Goal: Book appointment/travel/reservation

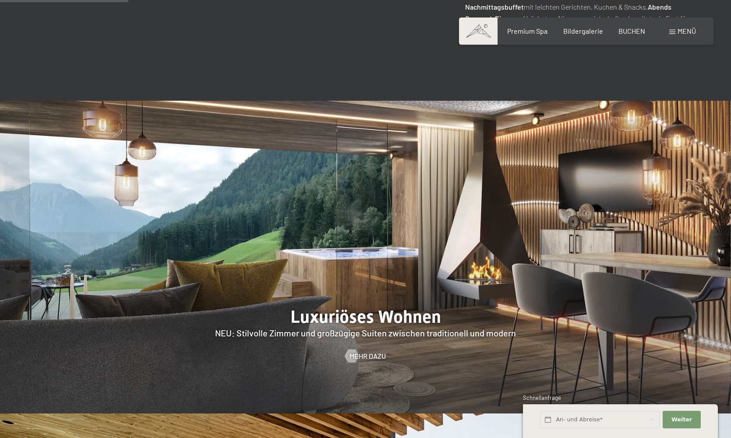
scroll to position [806, 0]
click at [359, 352] on span "Mehr dazu" at bounding box center [376, 357] width 36 height 10
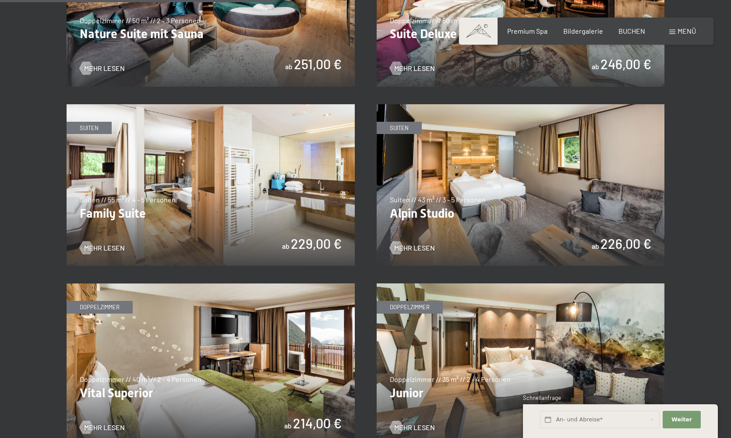
scroll to position [1016, 0]
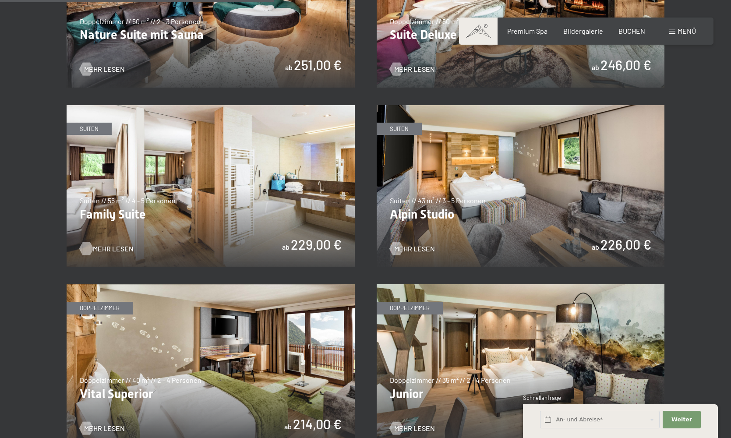
click at [103, 245] on span "Mehr Lesen" at bounding box center [113, 249] width 41 height 10
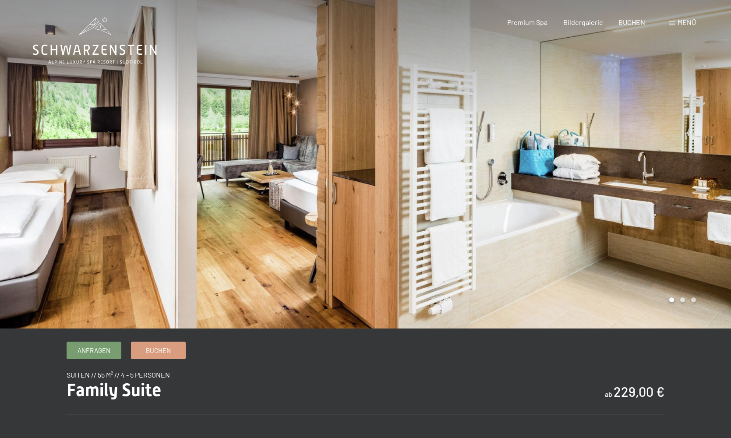
click at [683, 301] on div at bounding box center [549, 164] width 366 height 329
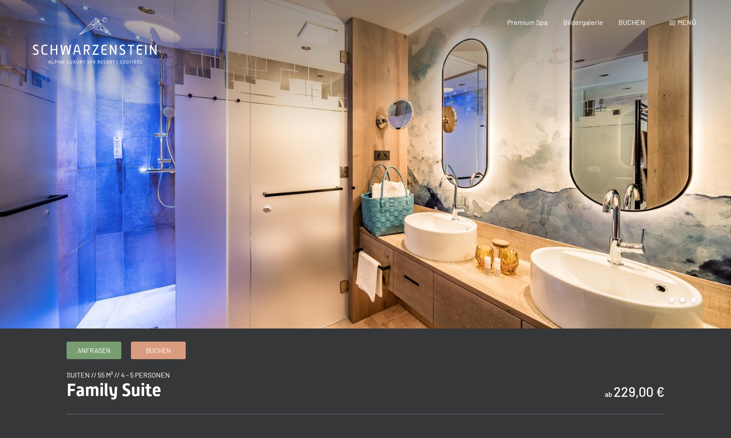
click at [694, 300] on div at bounding box center [549, 164] width 366 height 329
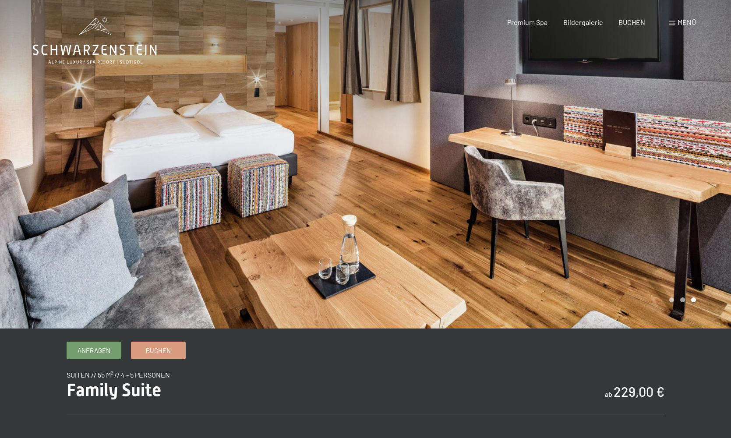
click at [681, 300] on div at bounding box center [549, 164] width 366 height 329
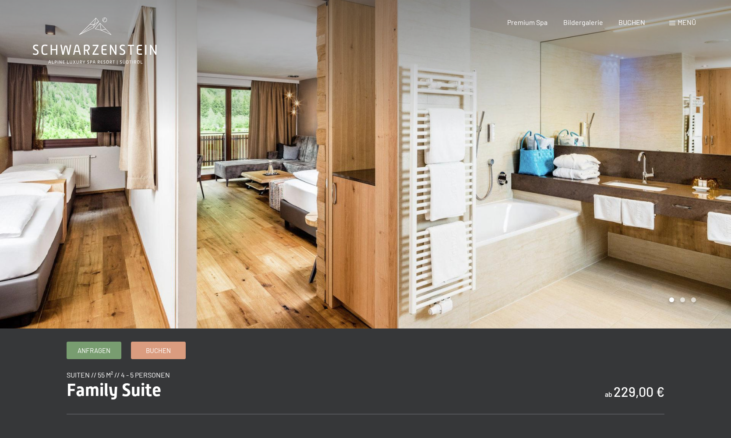
click at [672, 301] on div at bounding box center [549, 164] width 366 height 329
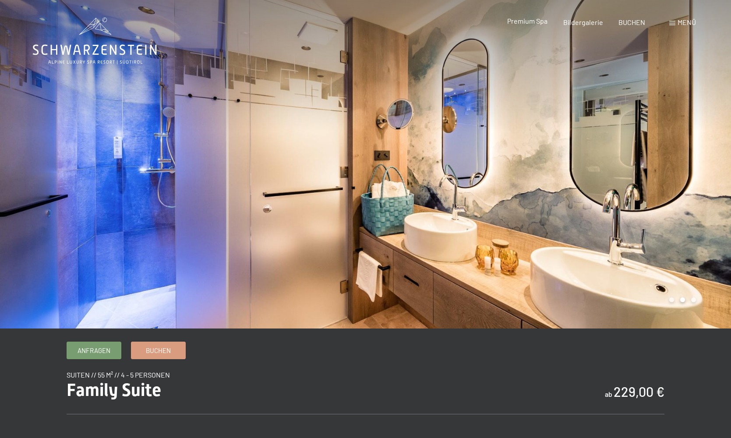
click at [519, 22] on span "Premium Spa" at bounding box center [527, 21] width 40 height 8
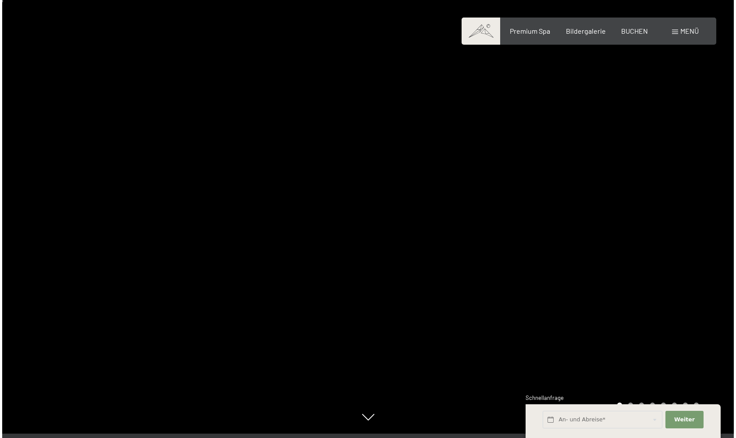
scroll to position [7, 0]
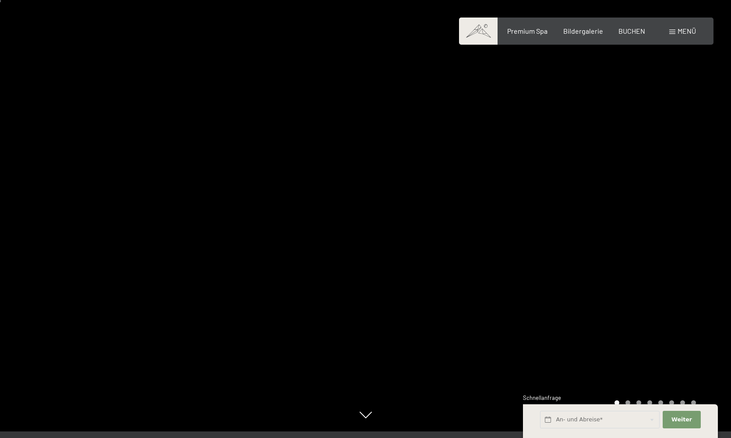
click at [671, 30] on span at bounding box center [672, 32] width 6 height 4
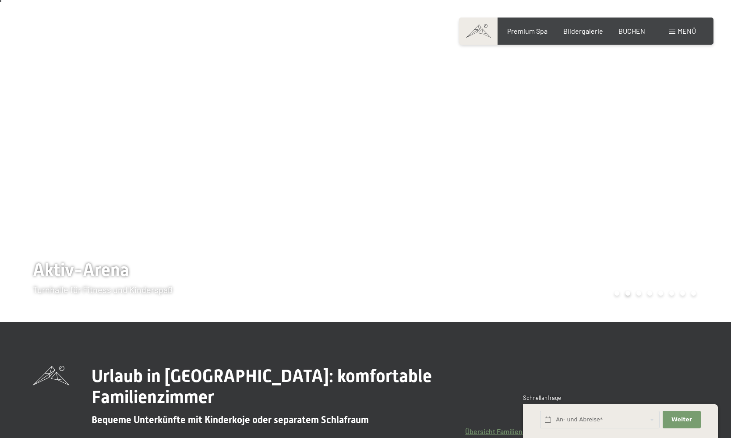
scroll to position [6, 0]
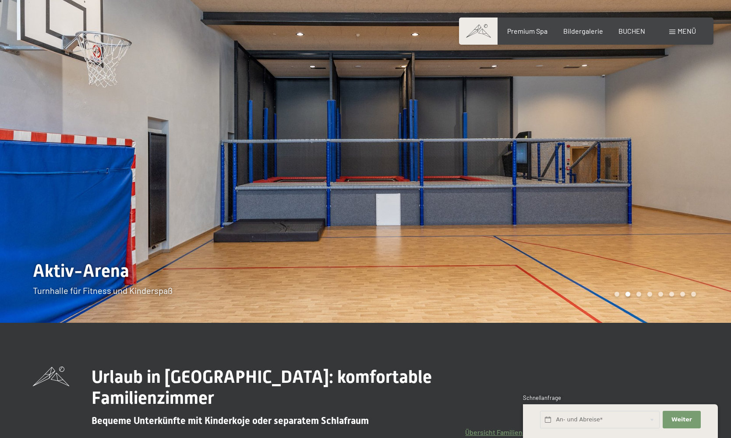
click at [640, 294] on div "Carousel Page 3" at bounding box center [639, 294] width 5 height 5
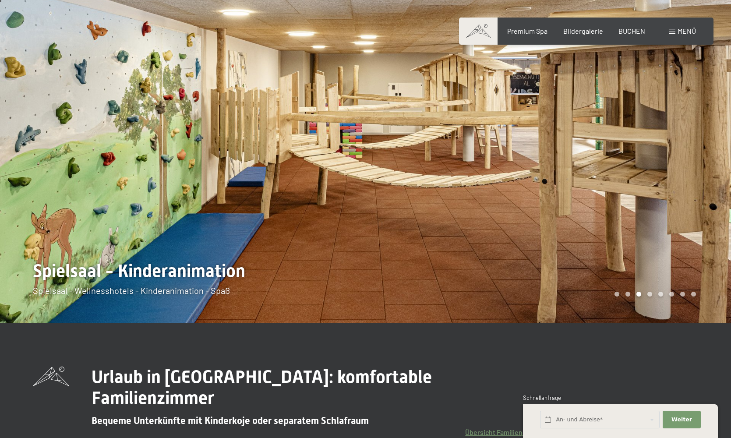
click at [651, 294] on div "Carousel Page 4" at bounding box center [650, 294] width 5 height 5
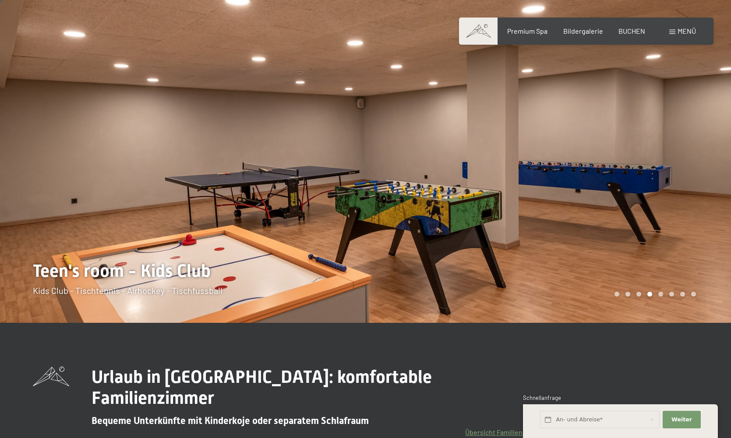
click at [660, 294] on div "Carousel Page 5" at bounding box center [661, 294] width 5 height 5
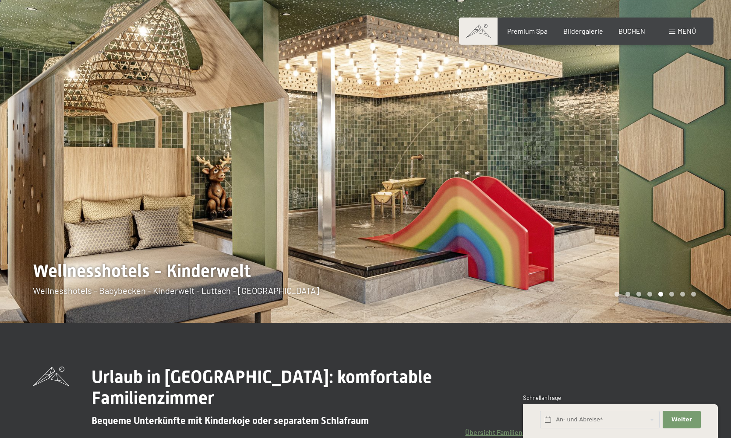
click at [672, 295] on div "Carousel Page 6" at bounding box center [671, 294] width 5 height 5
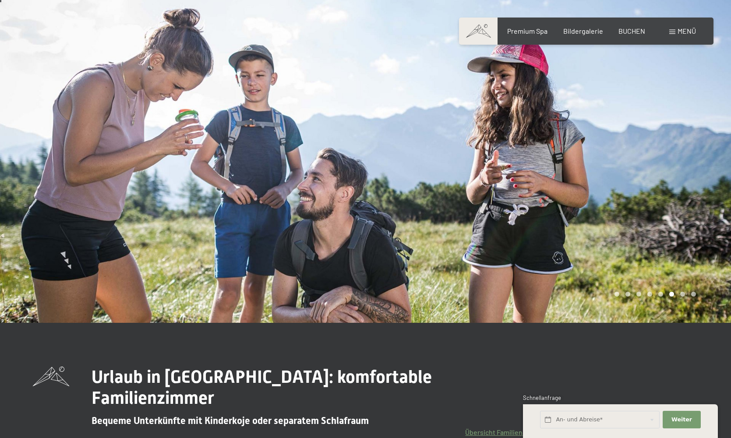
click at [681, 295] on div "Carousel Page 7" at bounding box center [682, 294] width 5 height 5
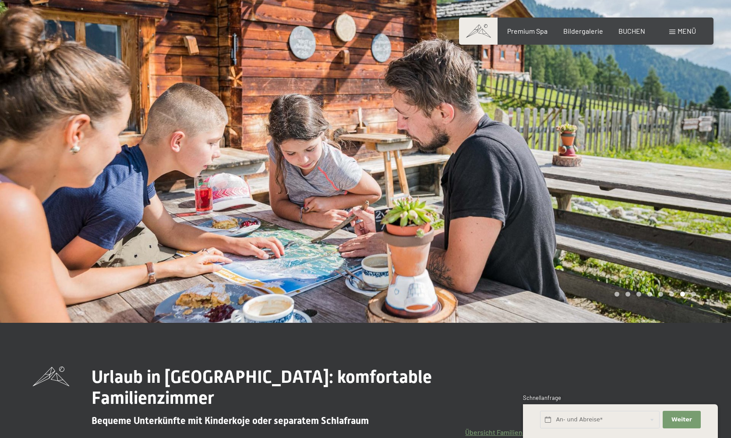
click at [693, 295] on div "Carousel Page 8" at bounding box center [693, 294] width 5 height 5
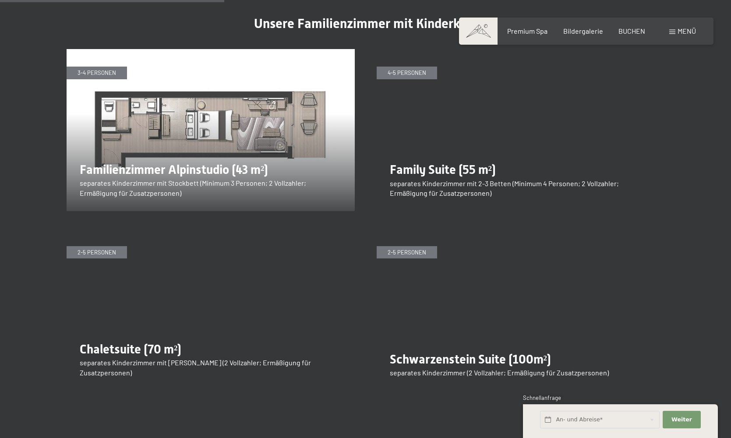
scroll to position [1110, 0]
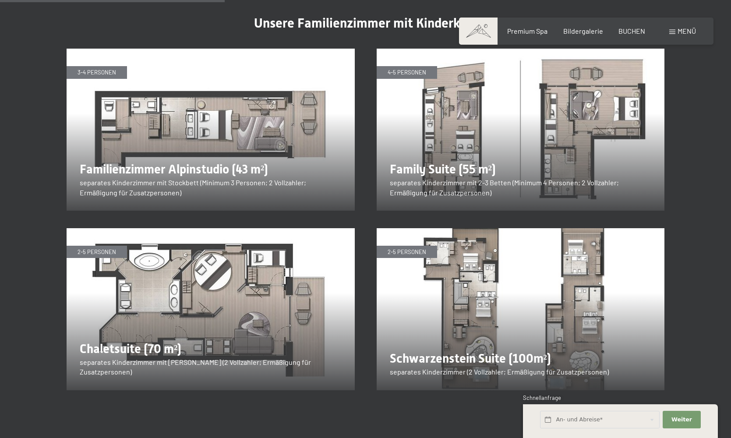
click at [167, 269] on img at bounding box center [211, 309] width 288 height 162
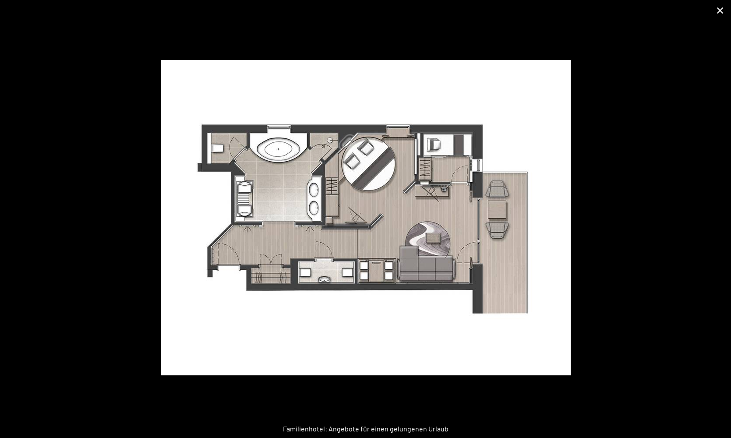
click at [722, 13] on button "Close gallery" at bounding box center [720, 10] width 22 height 21
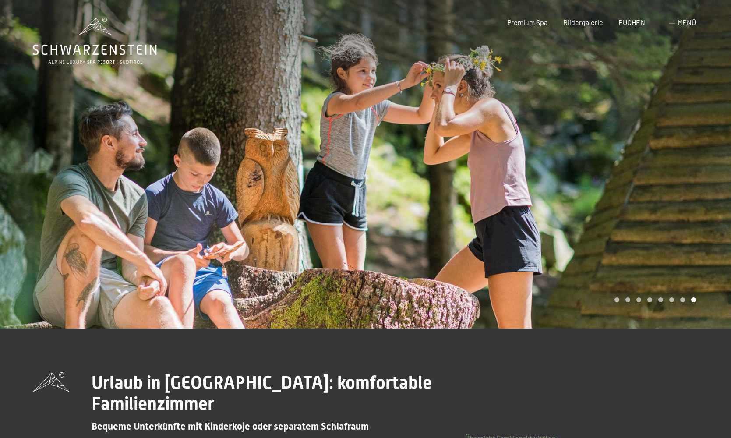
scroll to position [0, 0]
click at [531, 23] on span "Premium Spa" at bounding box center [527, 21] width 40 height 8
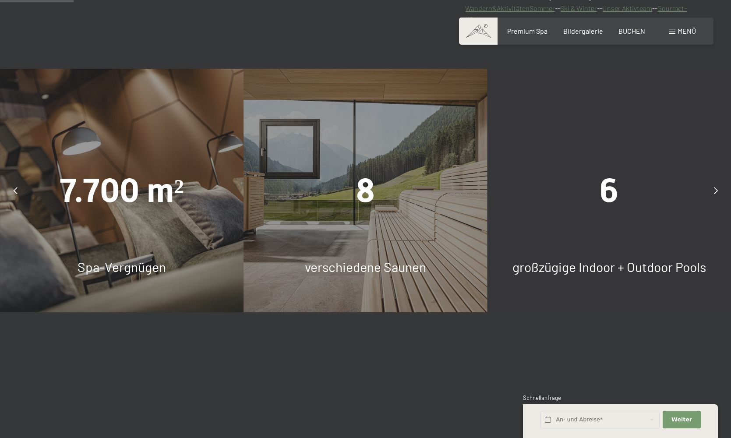
scroll to position [641, 0]
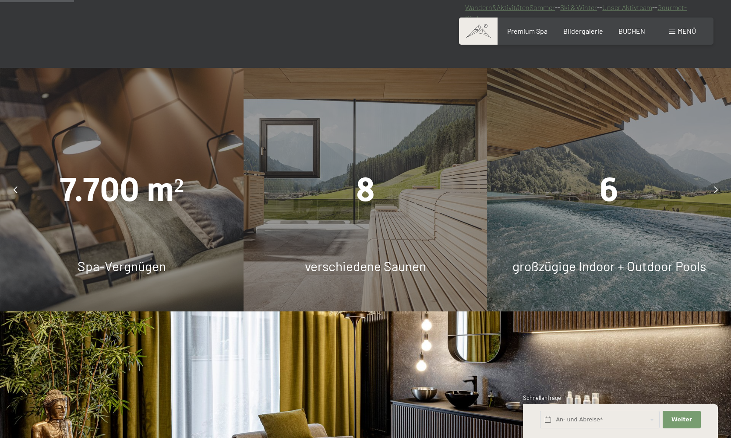
click at [624, 205] on div "6" at bounding box center [610, 189] width 244 height 46
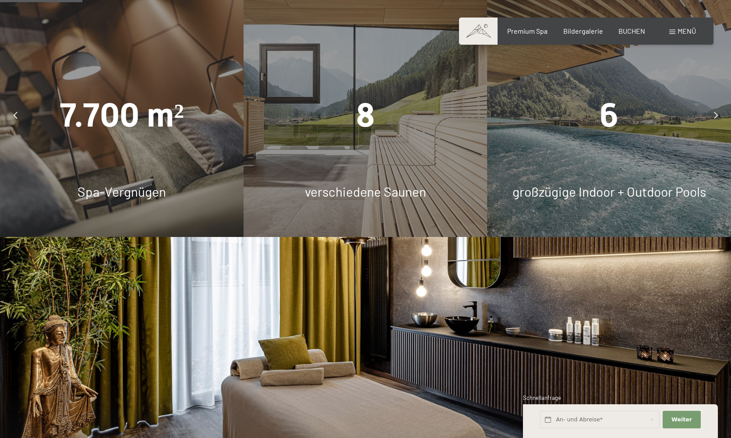
scroll to position [715, 0]
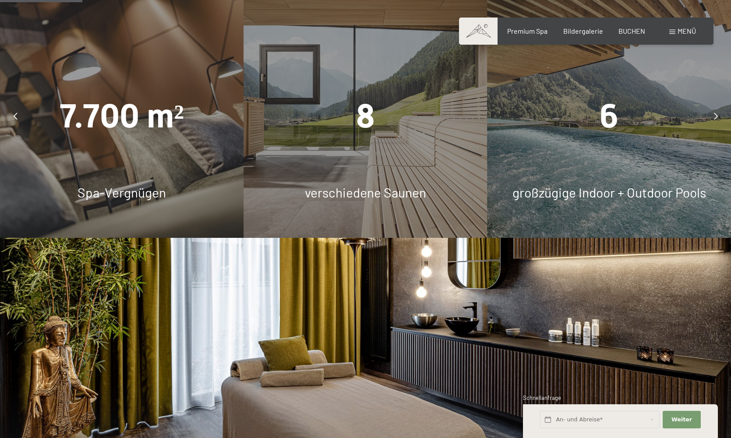
click at [716, 113] on icon at bounding box center [716, 116] width 4 height 7
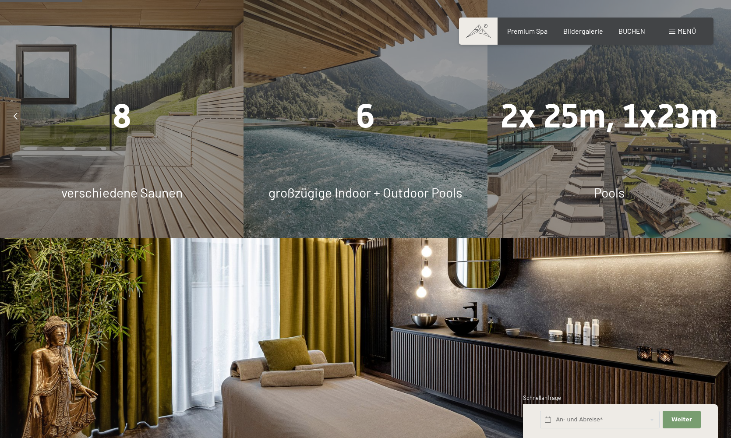
click at [426, 132] on div "6" at bounding box center [366, 116] width 244 height 46
click at [581, 145] on div "2x 25m, 1x23m Pools" at bounding box center [610, 116] width 244 height 244
click at [609, 191] on span "Pools" at bounding box center [609, 192] width 31 height 16
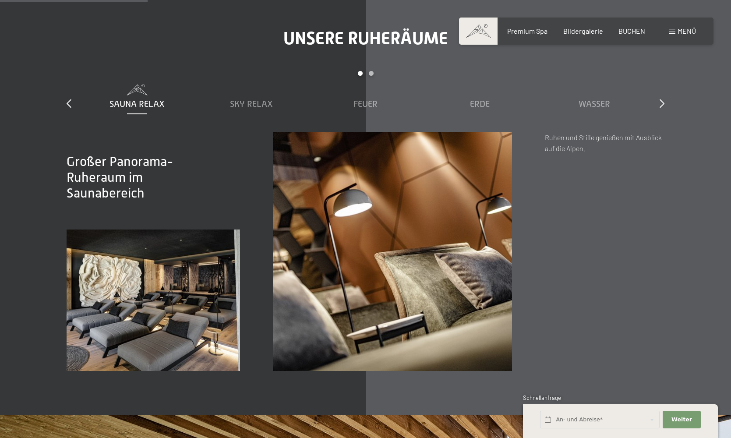
scroll to position [1282, 0]
click at [600, 103] on span "Wasser" at bounding box center [595, 104] width 32 height 10
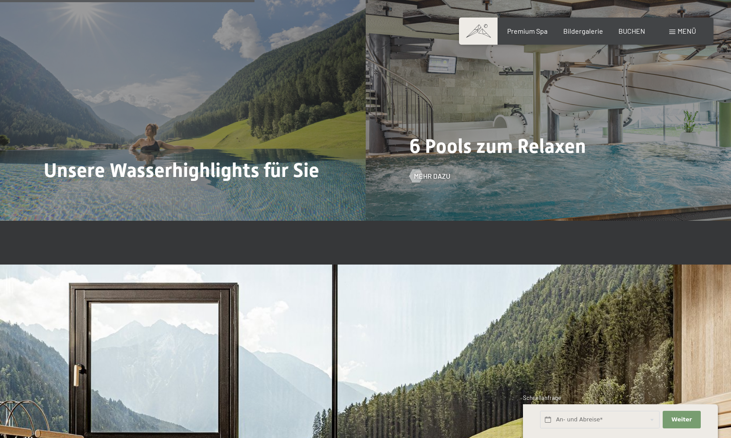
scroll to position [2204, 0]
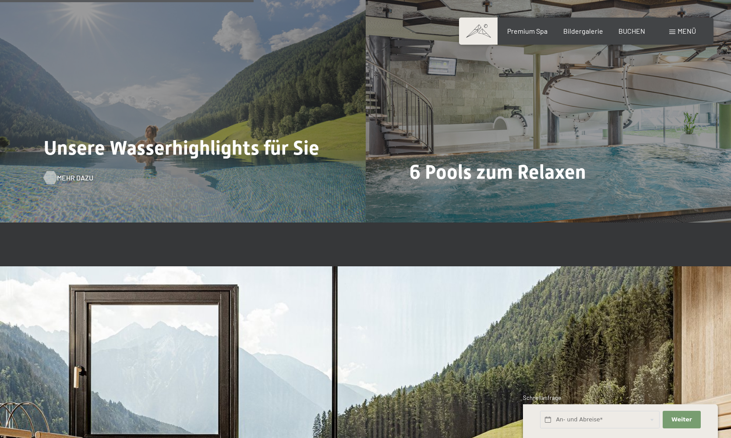
click at [72, 174] on span "Mehr dazu" at bounding box center [75, 178] width 36 height 10
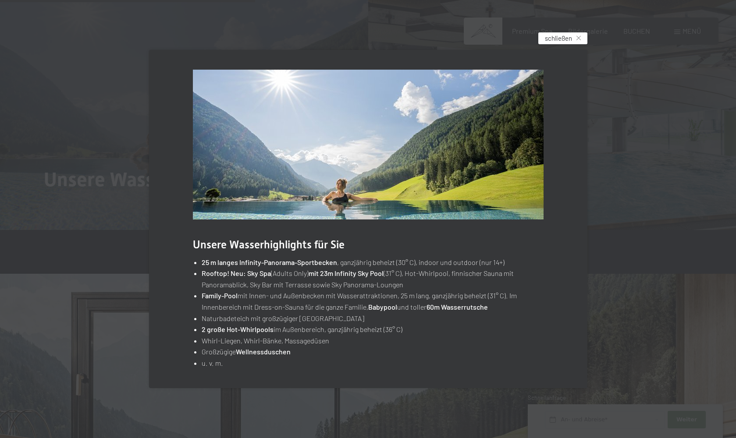
click at [562, 39] on span "schließen" at bounding box center [558, 38] width 27 height 9
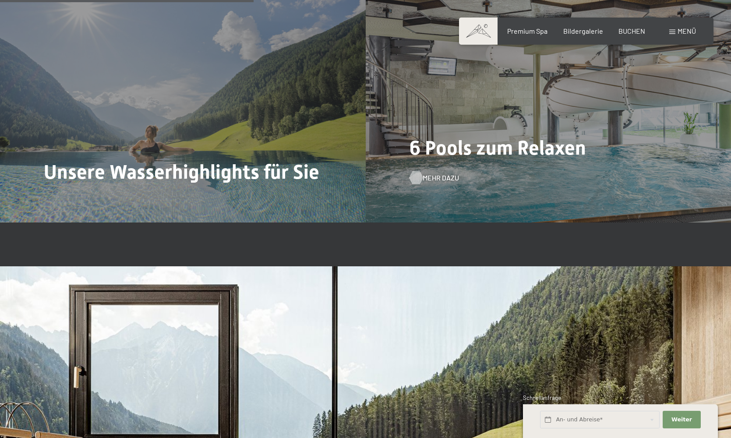
click at [424, 176] on span "Mehr dazu" at bounding box center [441, 178] width 36 height 10
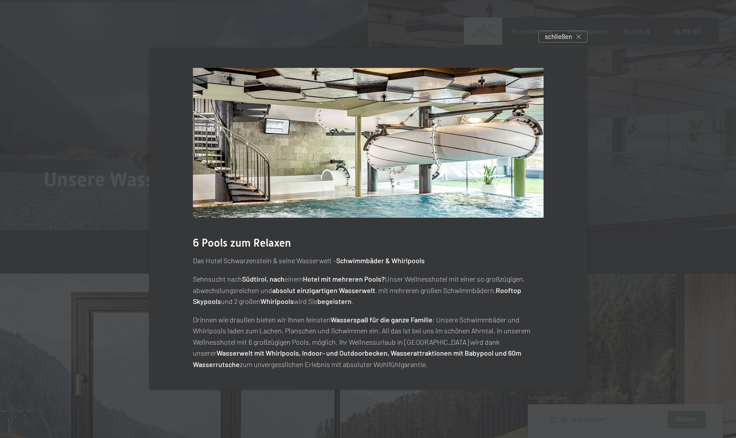
click at [556, 38] on span "schließen" at bounding box center [558, 36] width 27 height 9
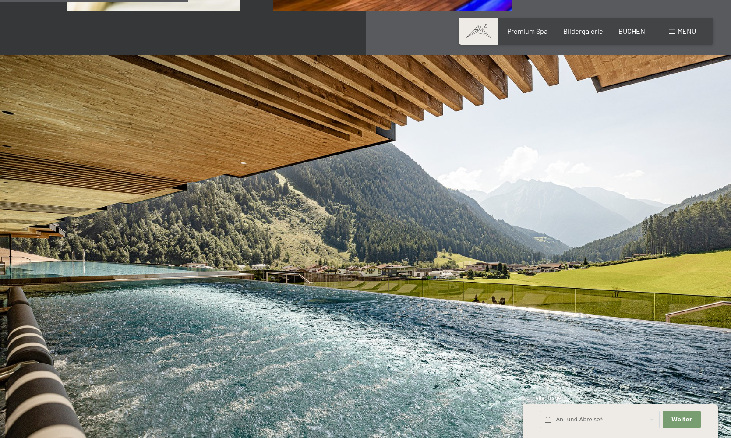
scroll to position [1638, 0]
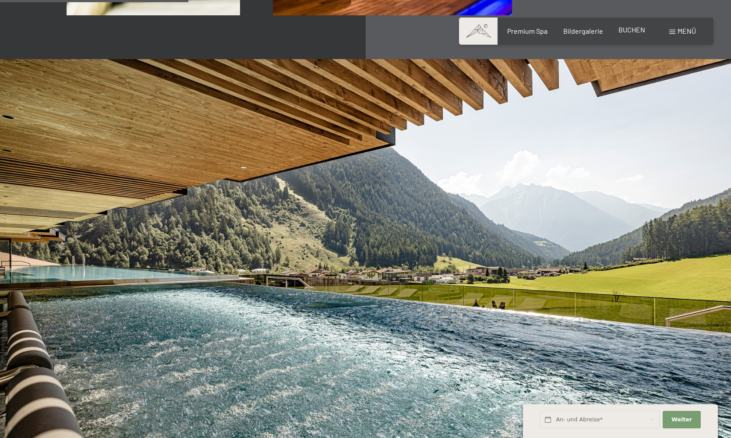
click at [630, 30] on span "BUCHEN" at bounding box center [632, 29] width 27 height 8
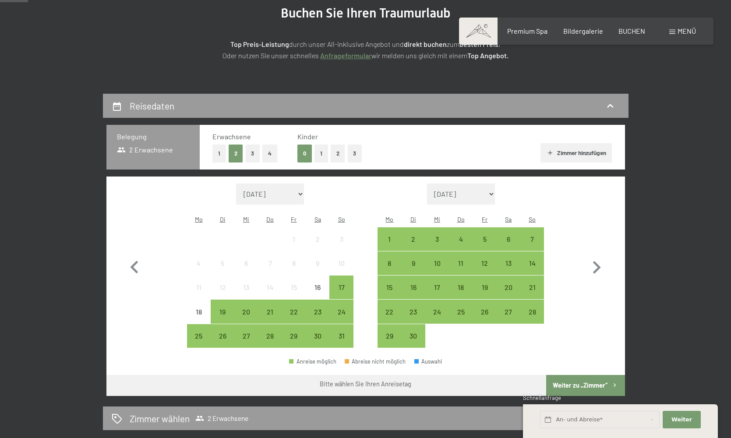
scroll to position [116, 0]
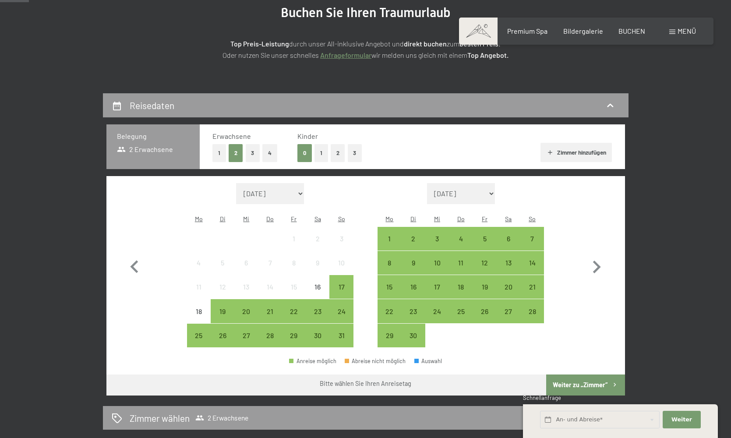
click at [337, 153] on button "2" at bounding box center [338, 153] width 14 height 18
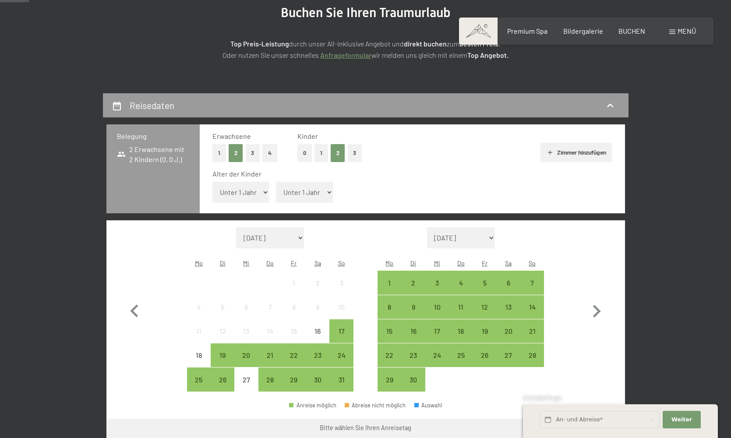
select select "11"
select select "9"
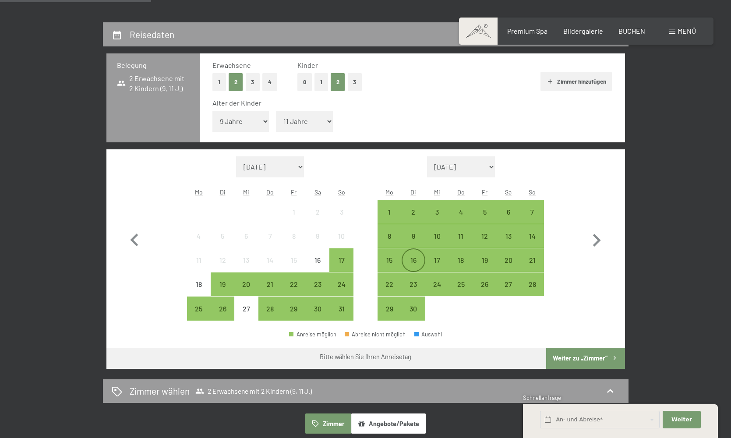
scroll to position [188, 0]
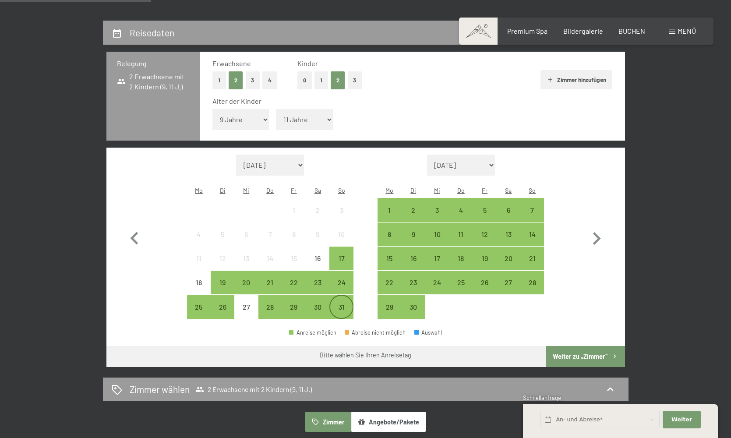
click at [338, 304] on div "31" at bounding box center [341, 315] width 22 height 22
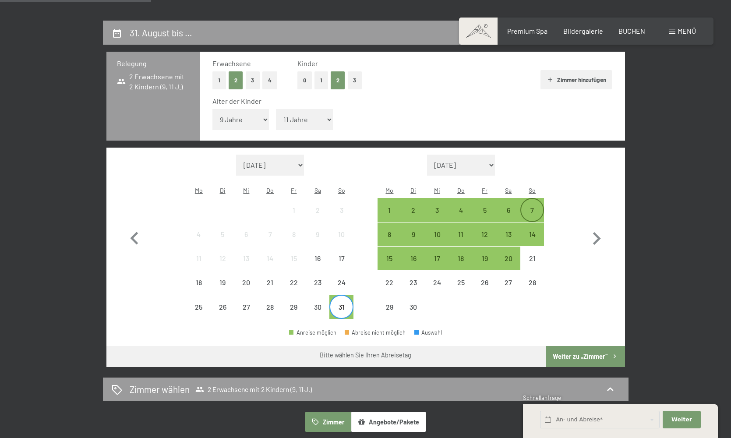
click at [536, 207] on div "7" at bounding box center [532, 218] width 22 height 22
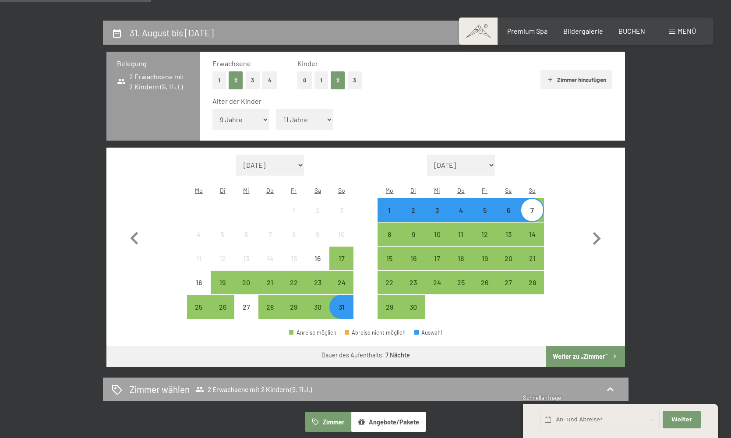
click at [583, 346] on button "Weiter zu „Zimmer“" at bounding box center [585, 356] width 78 height 21
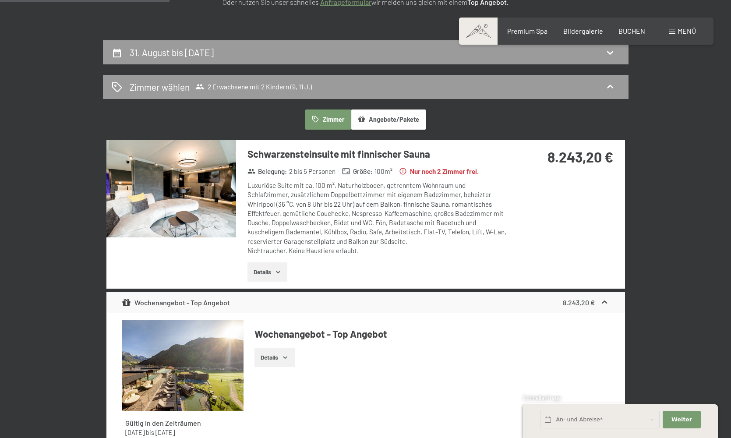
scroll to position [139, 0]
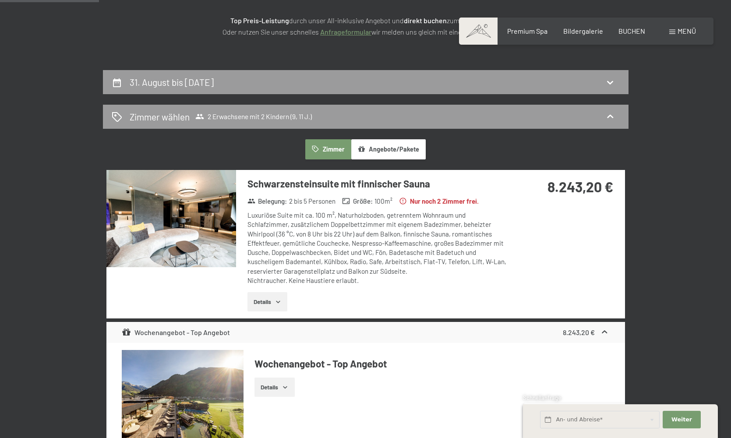
click at [189, 223] on img at bounding box center [171, 218] width 130 height 97
click at [0, 0] on button "button" at bounding box center [0, 0] width 0 height 0
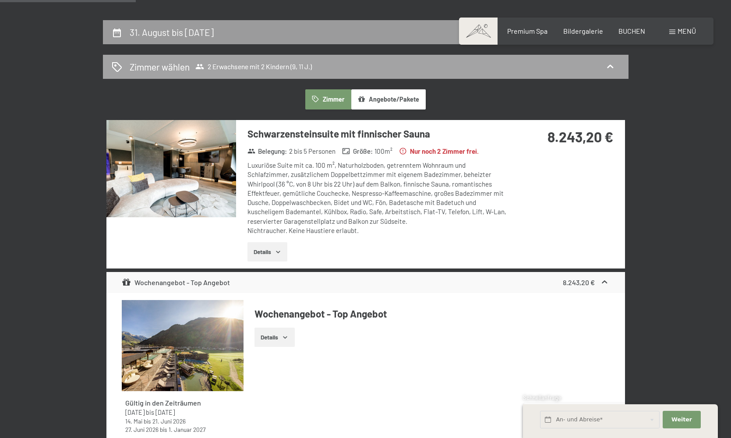
scroll to position [191, 0]
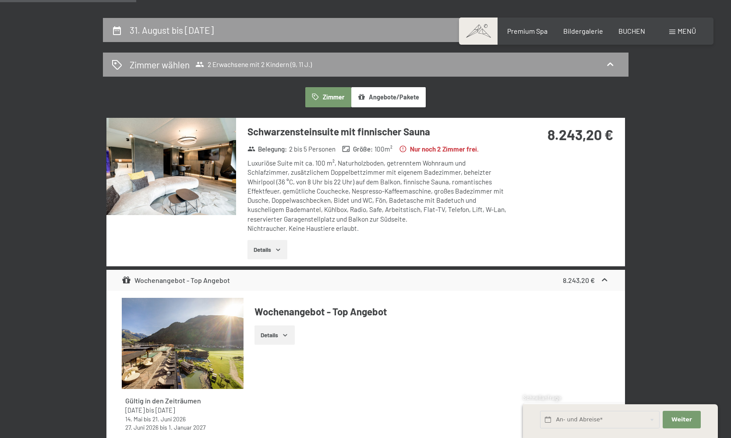
click at [276, 249] on icon "button" at bounding box center [278, 249] width 7 height 7
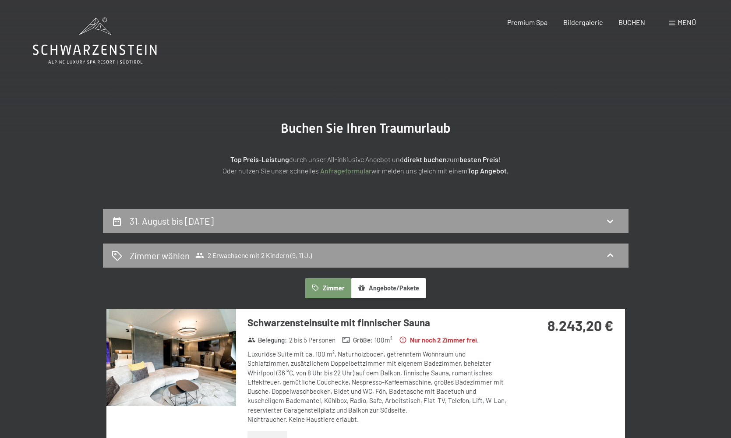
scroll to position [0, 0]
click at [214, 222] on h2 "31. August bis [DATE]" at bounding box center [172, 221] width 84 height 11
select select "9"
select select "11"
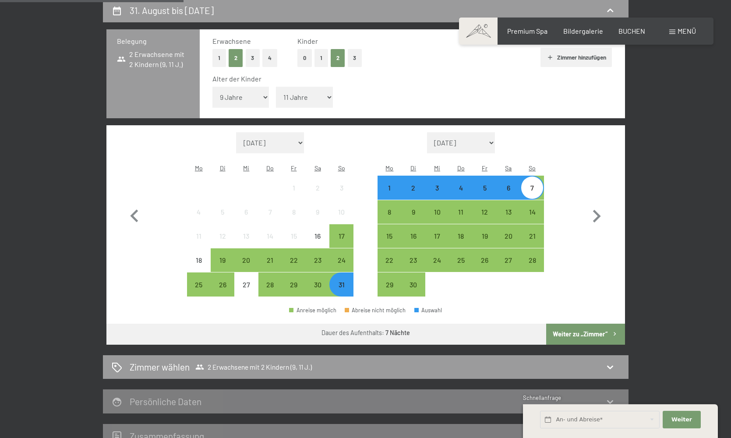
scroll to position [211, 0]
click at [595, 204] on icon "button" at bounding box center [596, 216] width 25 height 25
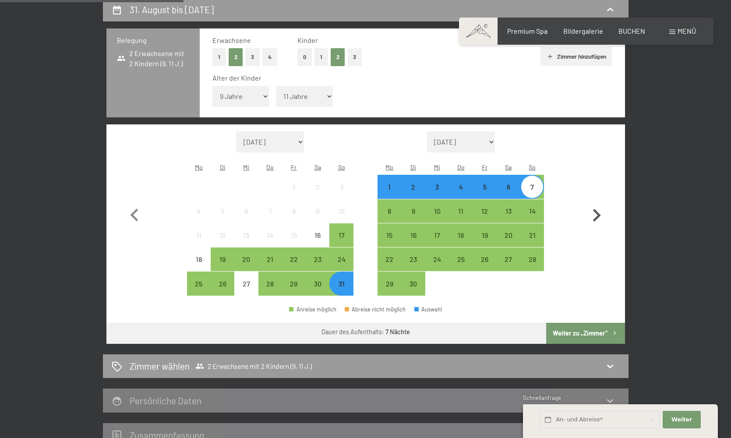
select select "[DATE]"
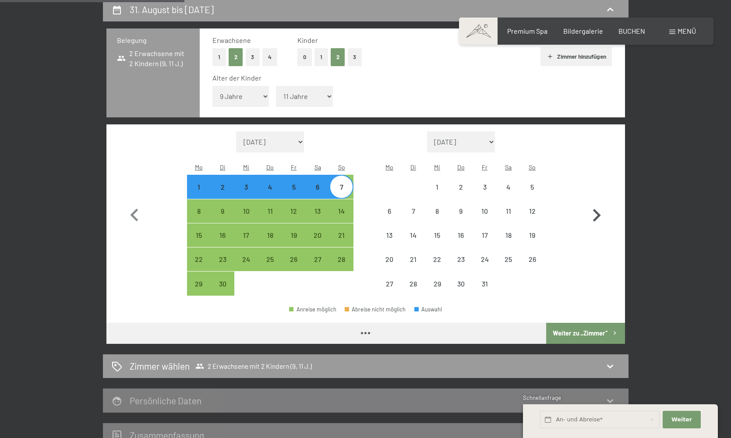
click at [595, 203] on icon "button" at bounding box center [596, 215] width 25 height 25
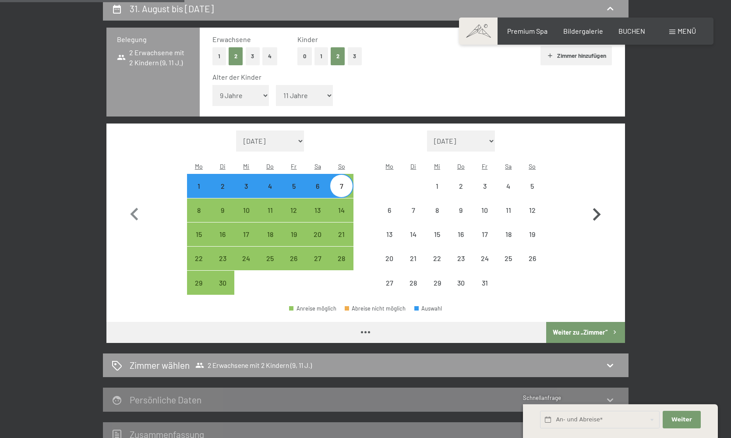
select select "[DATE]"
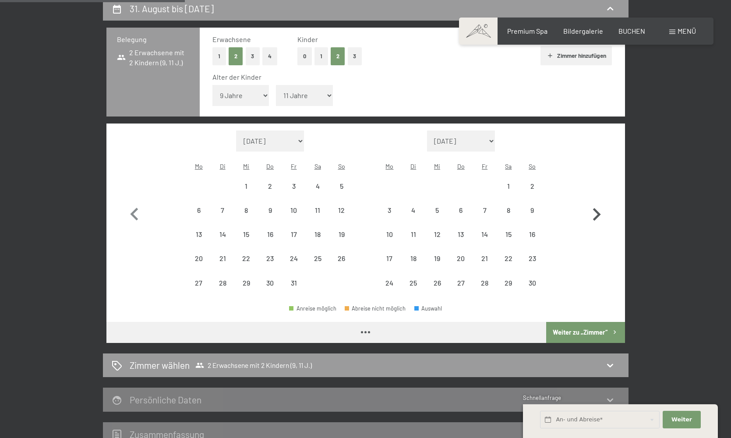
click at [595, 202] on icon "button" at bounding box center [596, 214] width 25 height 25
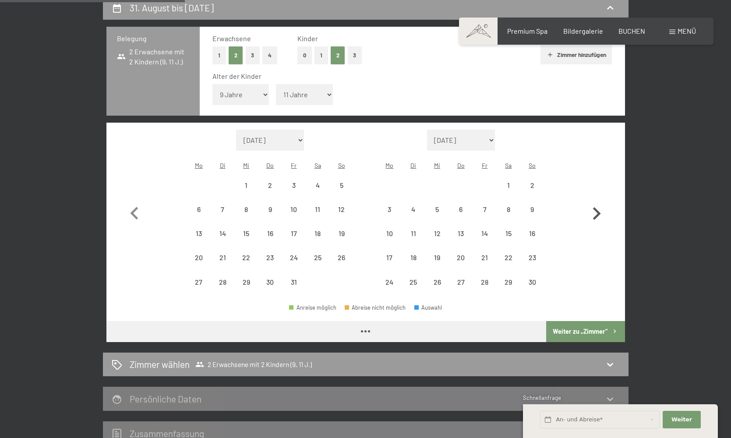
select select "[DATE]"
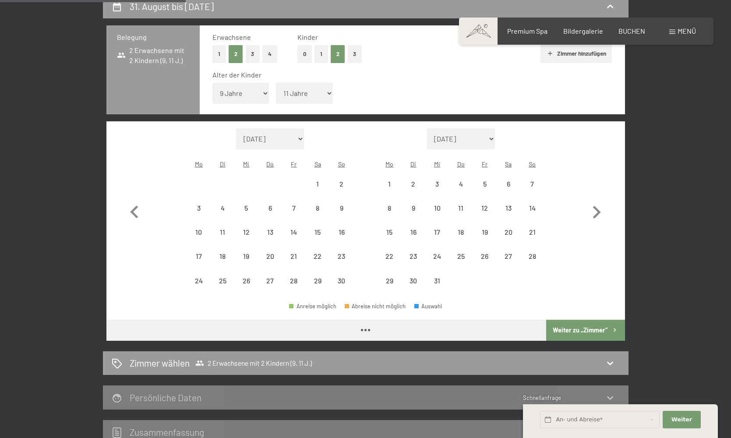
select select "[DATE]"
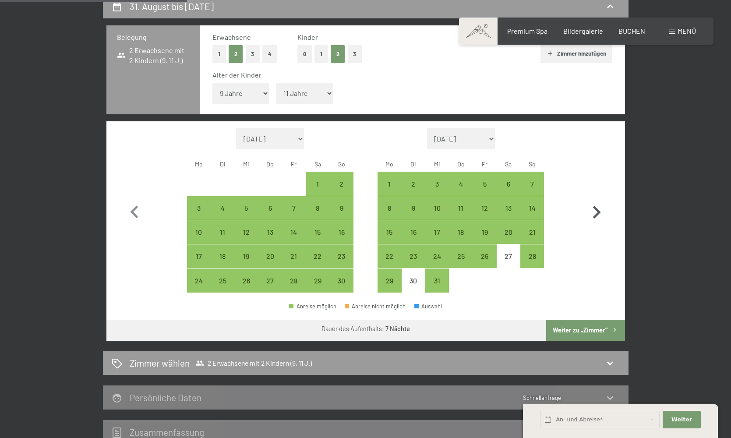
click at [600, 206] on icon "button" at bounding box center [597, 212] width 8 height 13
select select "[DATE]"
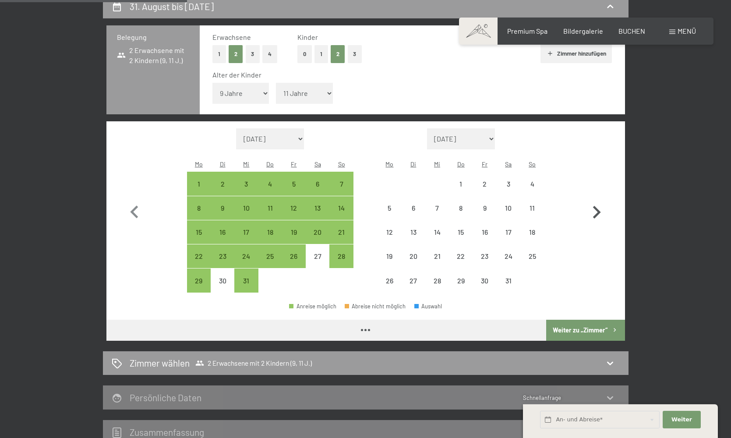
click at [600, 206] on icon "button" at bounding box center [597, 212] width 8 height 13
select select "[DATE]"
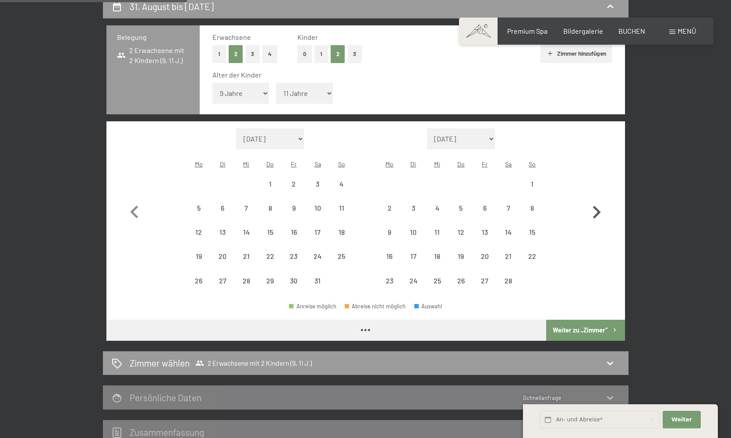
click at [600, 206] on icon "button" at bounding box center [597, 212] width 8 height 13
select select "[DATE]"
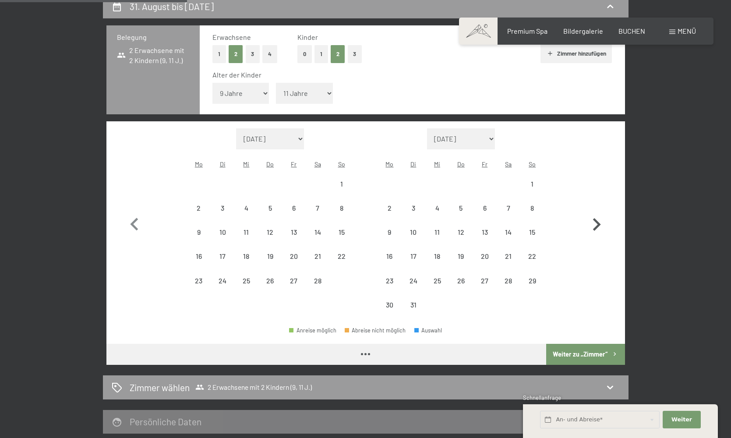
click at [600, 212] on icon "button" at bounding box center [596, 224] width 25 height 25
select select "[DATE]"
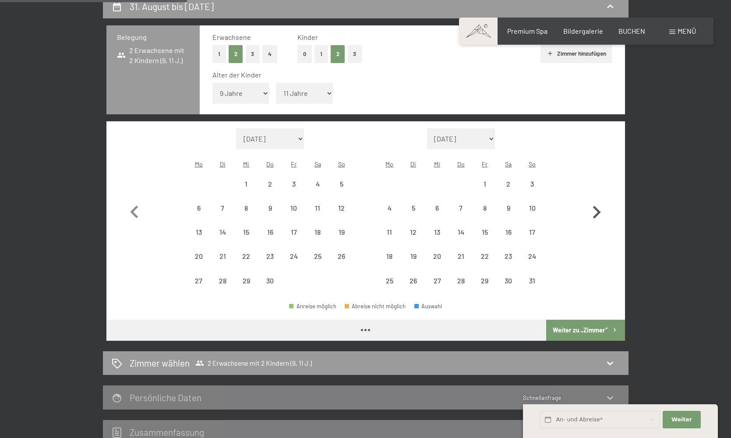
select select "[DATE]"
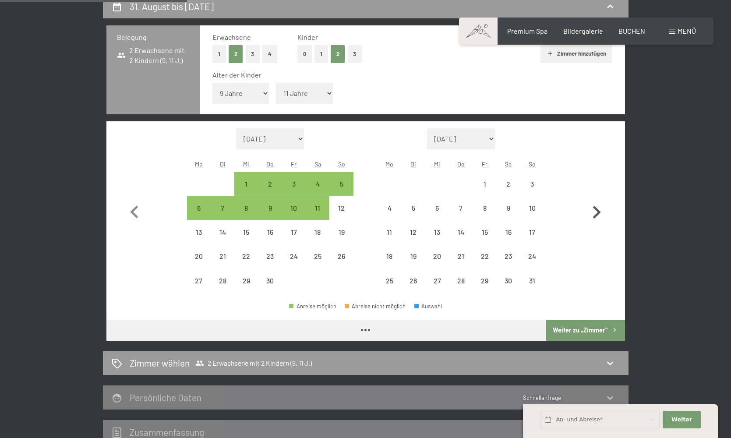
click at [600, 206] on icon "button" at bounding box center [597, 212] width 8 height 13
select select "[DATE]"
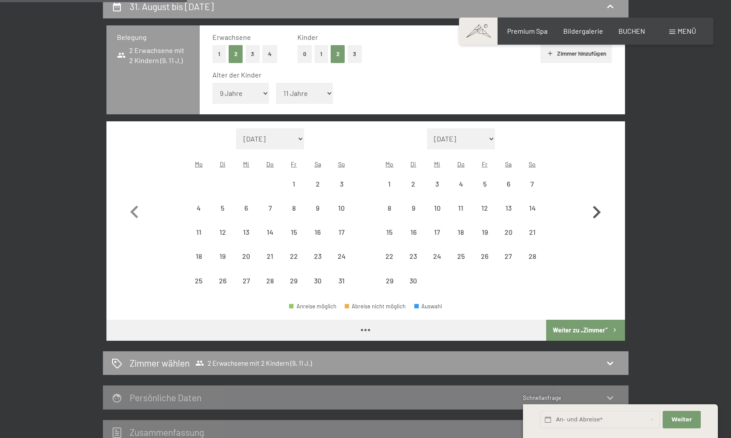
select select "[DATE]"
click at [600, 206] on icon "button" at bounding box center [597, 212] width 8 height 13
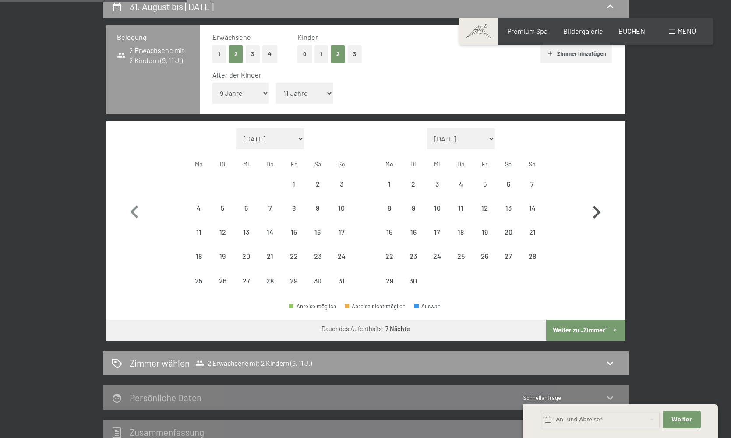
select select "[DATE]"
click at [537, 205] on div "12" at bounding box center [532, 216] width 22 height 22
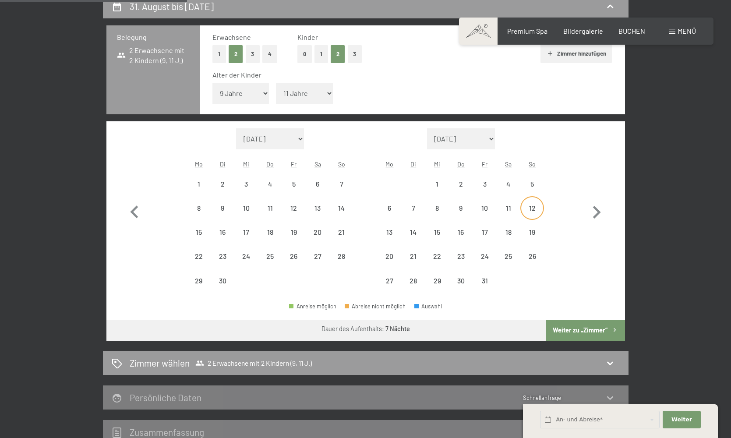
select select "[DATE]"
click at [532, 229] on div "19" at bounding box center [532, 240] width 22 height 22
select select "[DATE]"
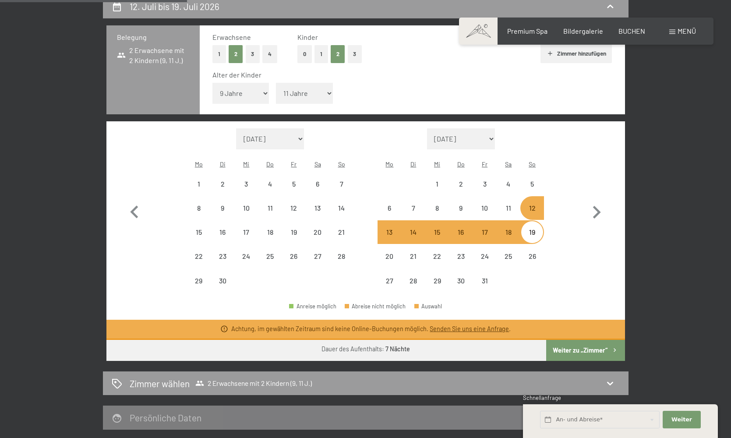
click at [478, 325] on link "Senden Sie uns eine Anfrage" at bounding box center [469, 328] width 79 height 7
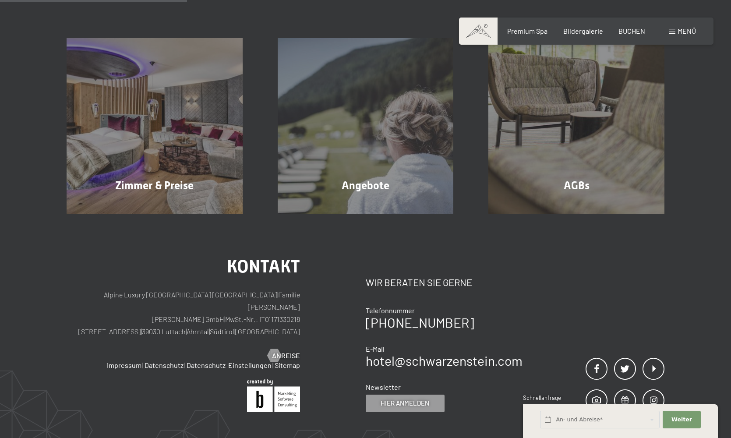
scroll to position [209, 0]
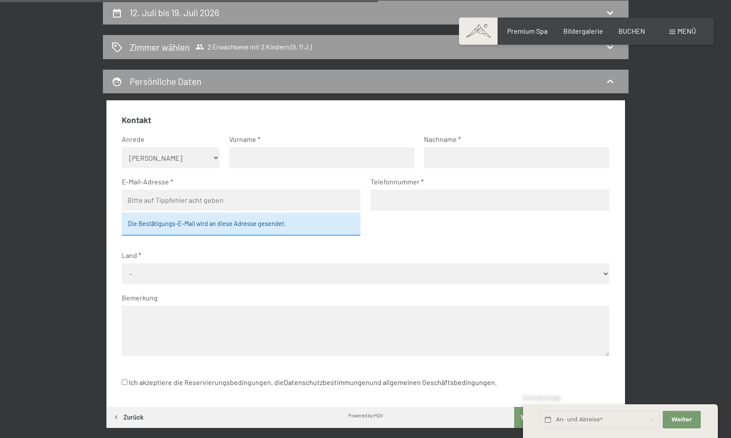
select select "m"
type input "[PERSON_NAME]"
drag, startPoint x: 448, startPoint y: 159, endPoint x: 457, endPoint y: 161, distance: 8.7
type input "[PERSON_NAME]"
type input "[PERSON_NAME][EMAIL_ADDRESS][DOMAIN_NAME]"
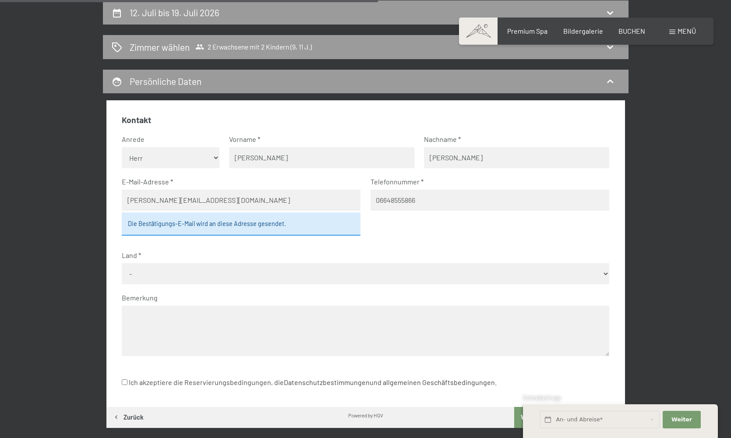
type input "06648555866"
select select "AUT"
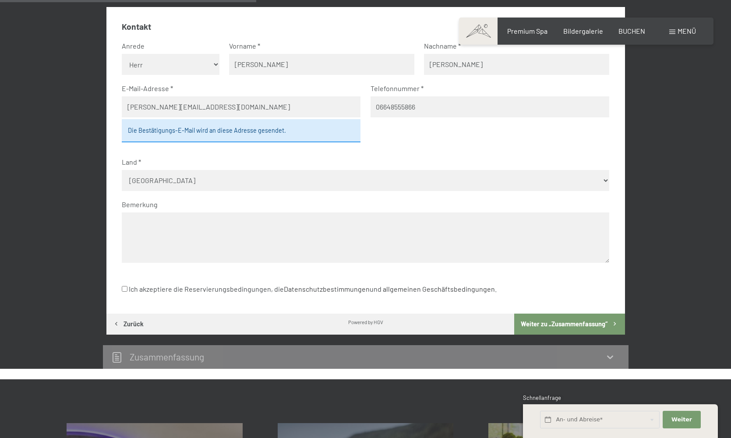
scroll to position [308, 0]
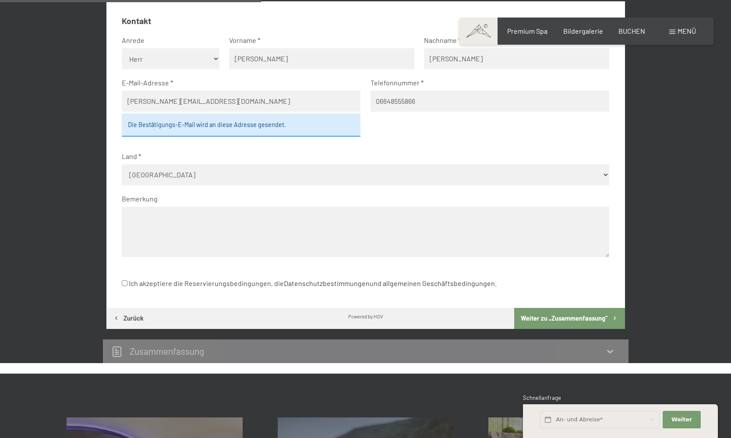
click at [532, 308] on button "Weiter zu „Zusammen­fassung“" at bounding box center [569, 318] width 110 height 21
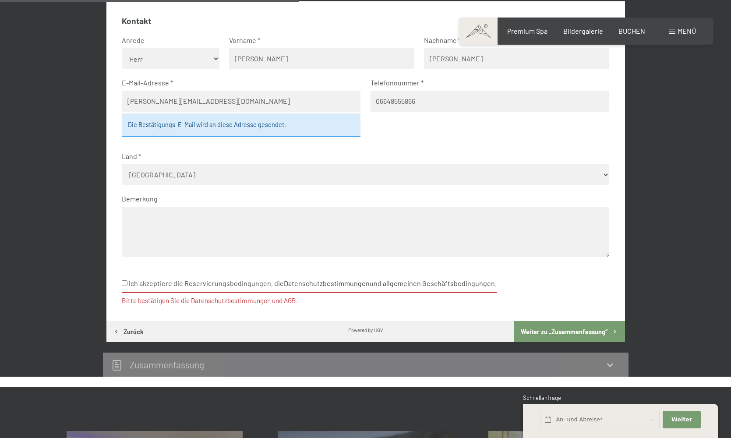
scroll to position [358, 0]
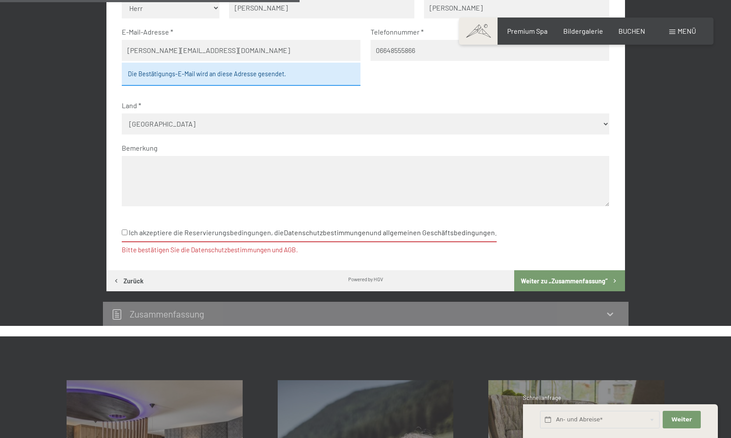
click at [125, 224] on label "Ich akzeptiere die Reservierungsbedingungen, die Datenschutzbestimmungen und al…" at bounding box center [309, 233] width 375 height 18
click at [125, 230] on input "Ich akzeptiere die Reservierungsbedingungen, die Datenschutzbestimmungen und al…" at bounding box center [125, 233] width 6 height 6
checkbox input "true"
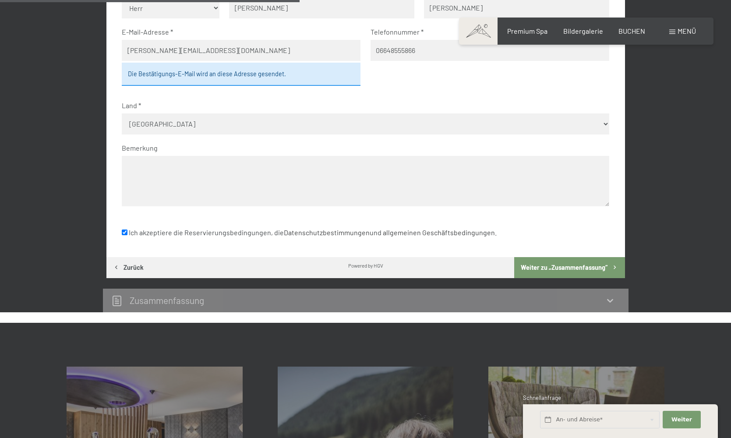
click at [555, 257] on button "Weiter zu „Zusammen­fassung“" at bounding box center [569, 267] width 110 height 21
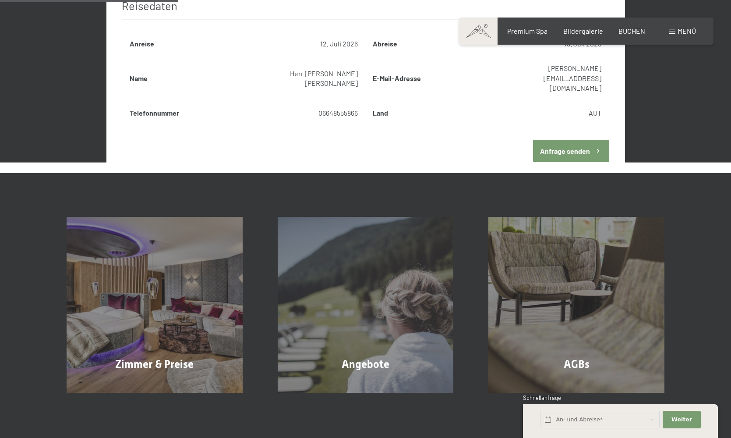
scroll to position [209, 0]
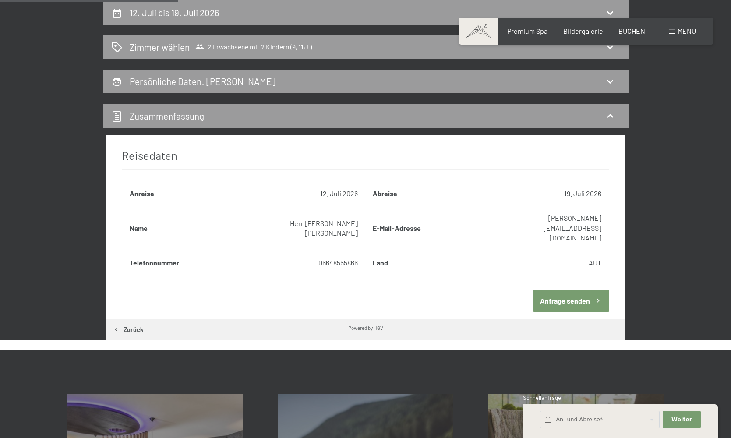
click at [555, 290] on button "Anfrage senden" at bounding box center [571, 301] width 76 height 22
